Goal: Transaction & Acquisition: Subscribe to service/newsletter

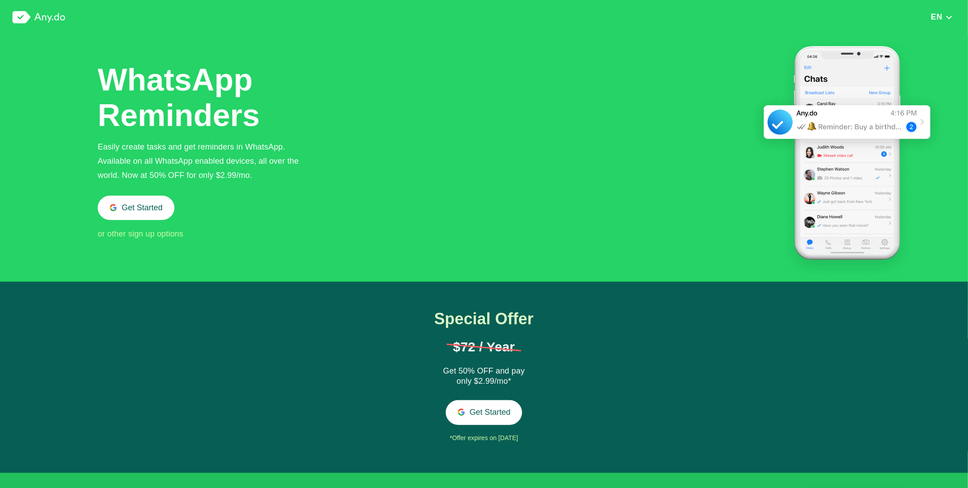
click at [38, 18] on img at bounding box center [38, 17] width 53 height 12
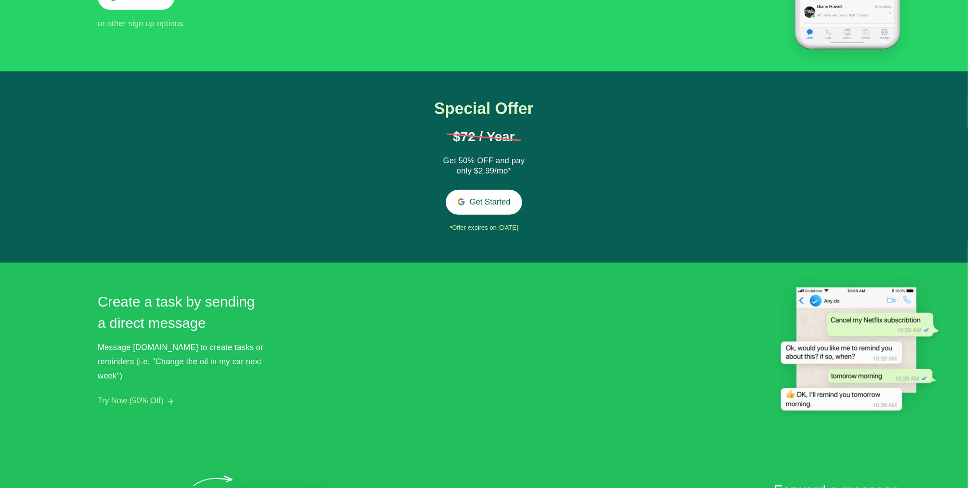
scroll to position [266, 0]
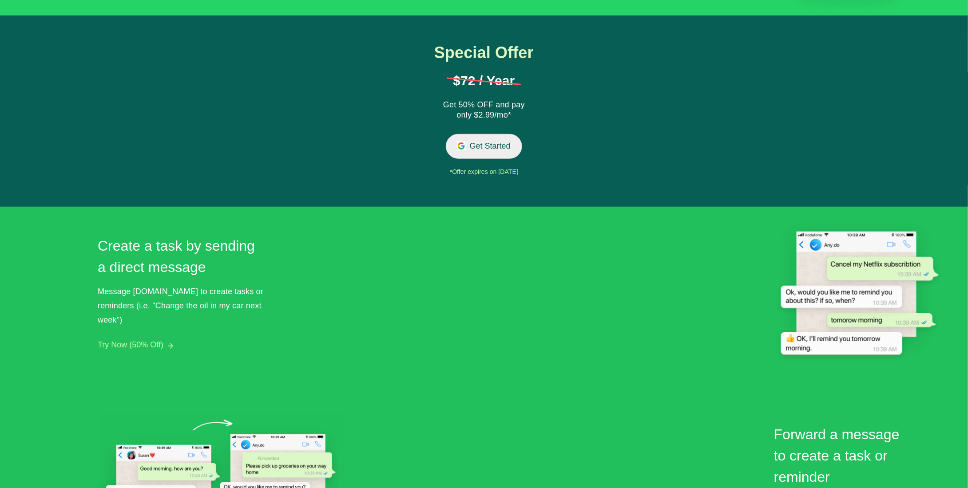
click at [468, 150] on button "Get Started" at bounding box center [484, 146] width 77 height 24
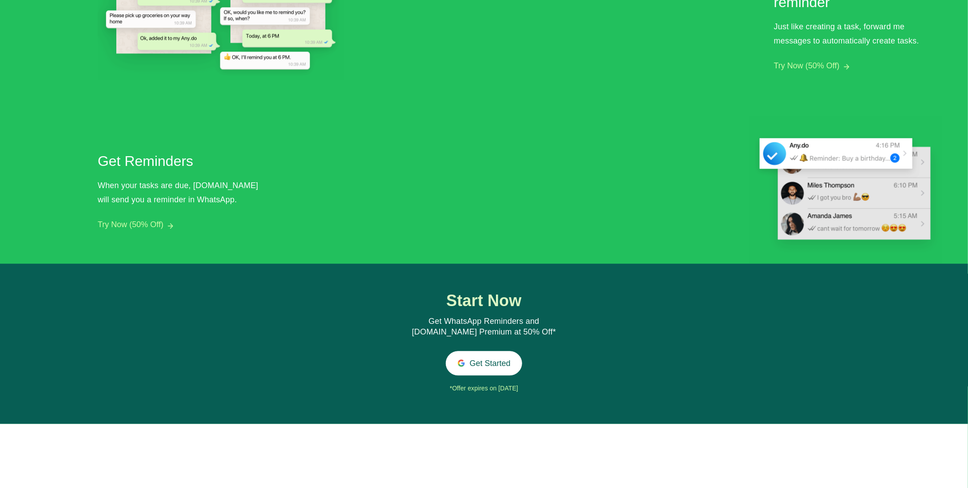
scroll to position [748, 0]
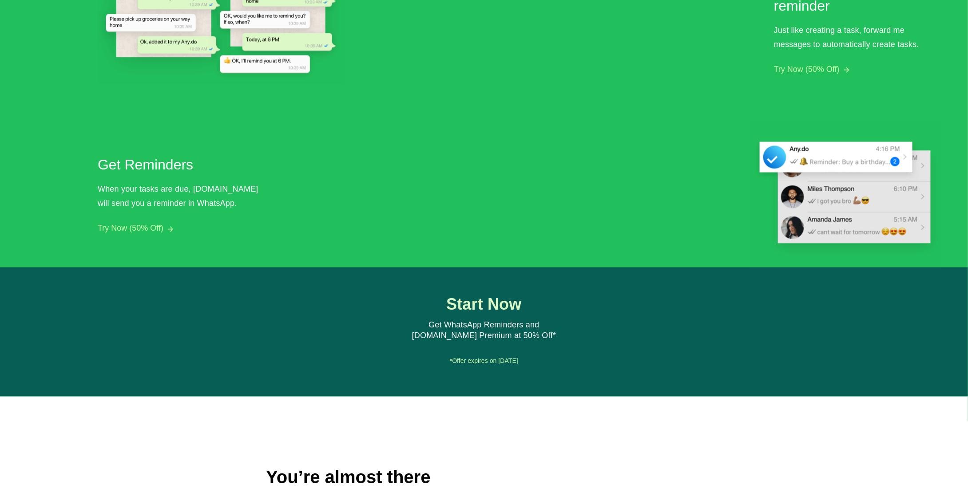
scroll to position [928, 0]
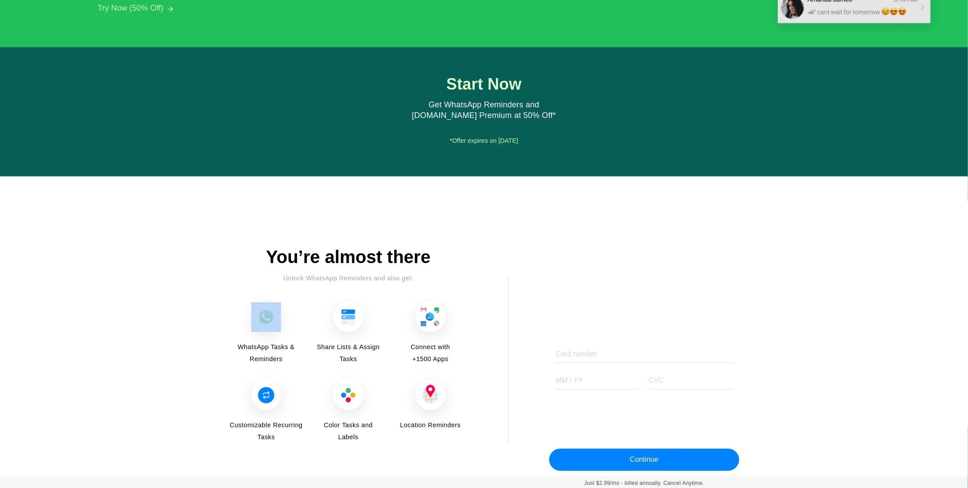
drag, startPoint x: 190, startPoint y: 331, endPoint x: 212, endPoint y: 280, distance: 55.5
click at [192, 329] on div "Over 30M people already rely on Any.do to get more done. Sign up now to get sta…" at bounding box center [484, 362] width 968 height 230
click at [213, 273] on div "Over 30M people already rely on Any.do to get more done. Sign up now to get sta…" at bounding box center [484, 362] width 968 height 230
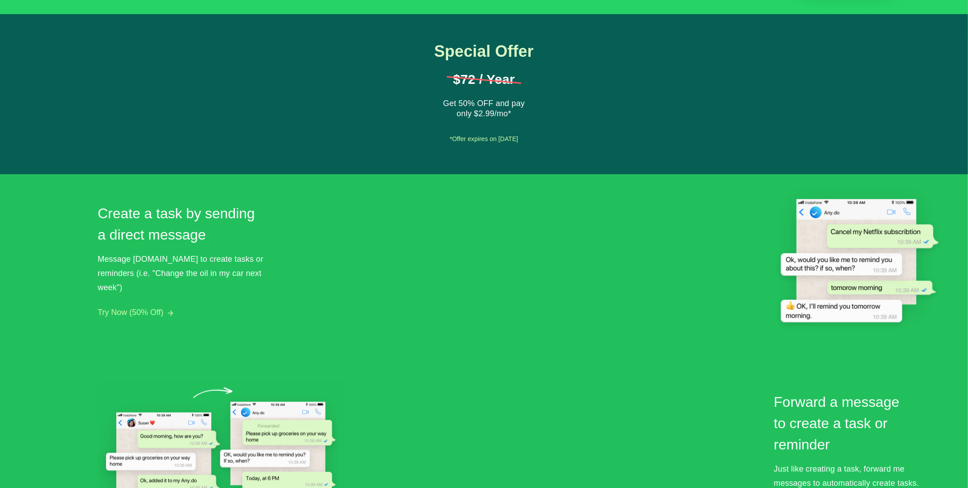
scroll to position [262, 0]
